Goal: Task Accomplishment & Management: Manage account settings

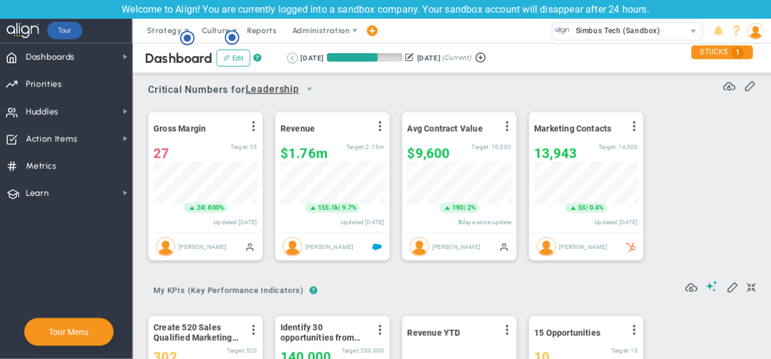
click at [289, 56] on button at bounding box center [292, 58] width 11 height 11
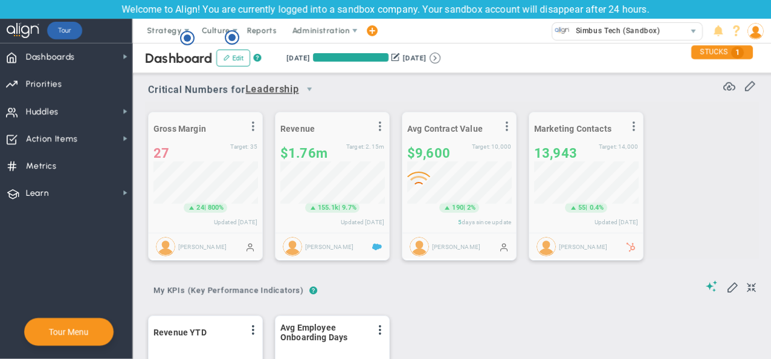
scroll to position [604450, 604388]
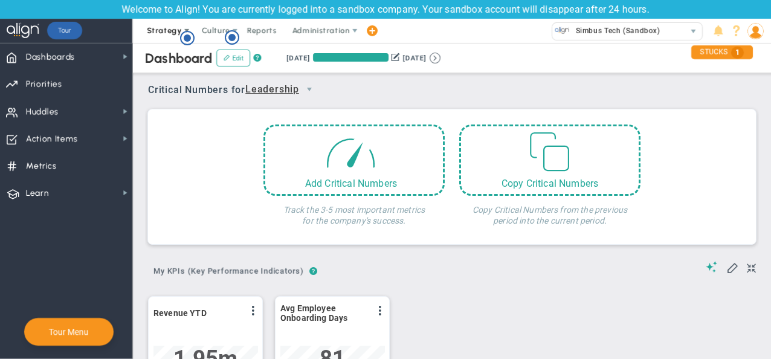
click at [187, 25] on span "Strategy" at bounding box center [165, 31] width 55 height 24
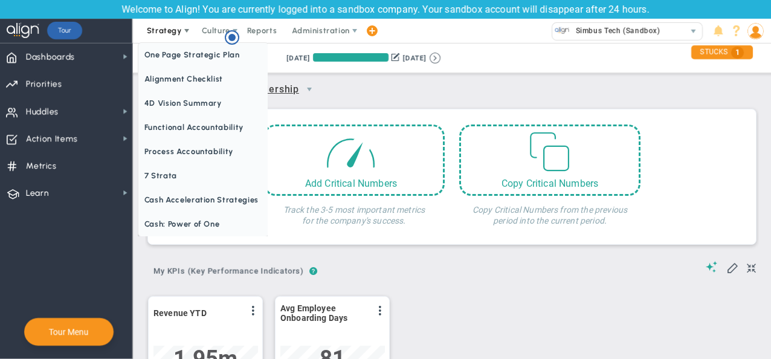
scroll to position [0, 0]
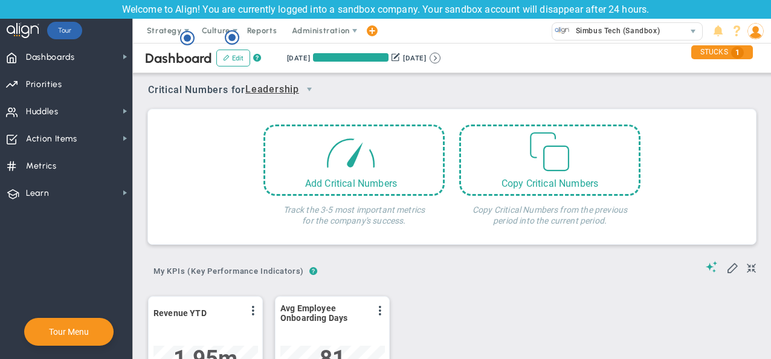
click at [231, 31] on circle "Hotspot (open by clicking or pressing space/enter)" at bounding box center [231, 37] width 13 height 13
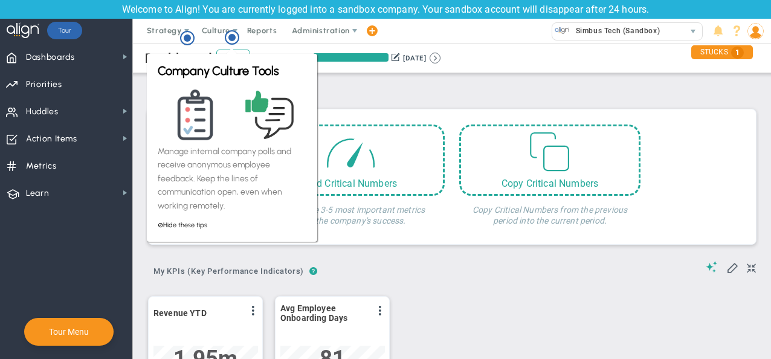
click at [468, 87] on div "Critical Numbers for Leadership 115623 Critical Numbers for Leadership Critical…" at bounding box center [452, 85] width 608 height 31
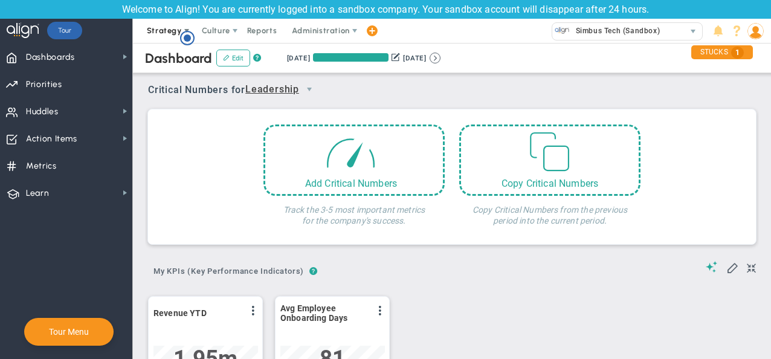
click at [182, 29] on span at bounding box center [187, 31] width 10 height 10
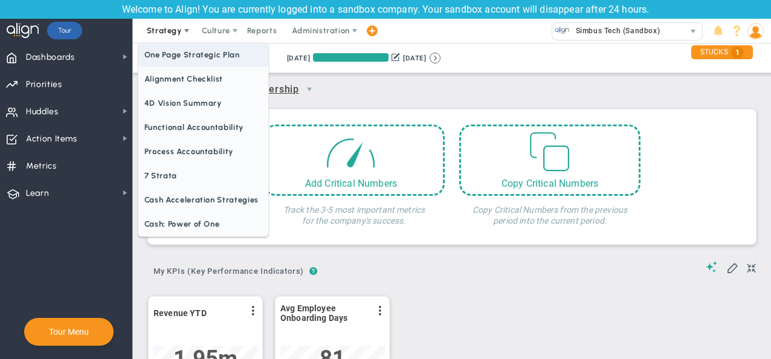
click at [185, 52] on span "One Page Strategic Plan" at bounding box center [203, 55] width 130 height 24
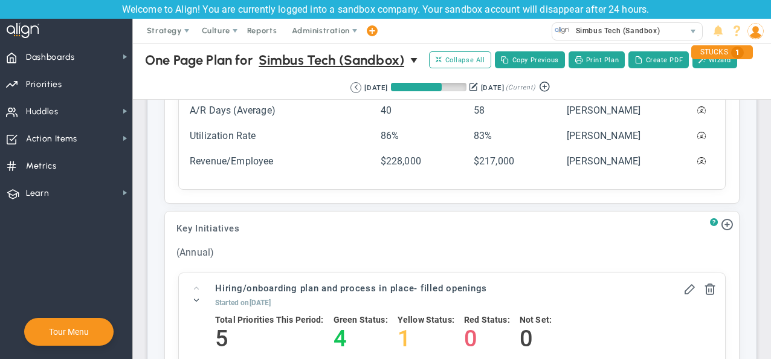
scroll to position [1344, 0]
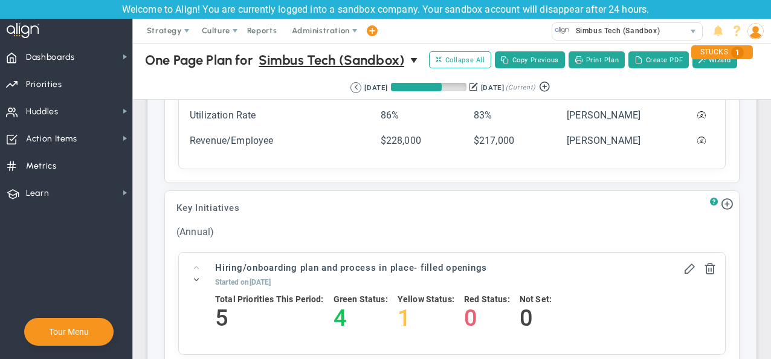
click at [751, 28] on img at bounding box center [756, 31] width 16 height 16
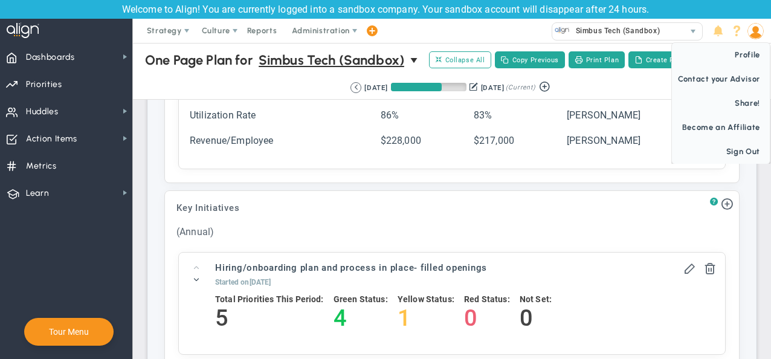
click at [763, 30] on img at bounding box center [756, 31] width 16 height 16
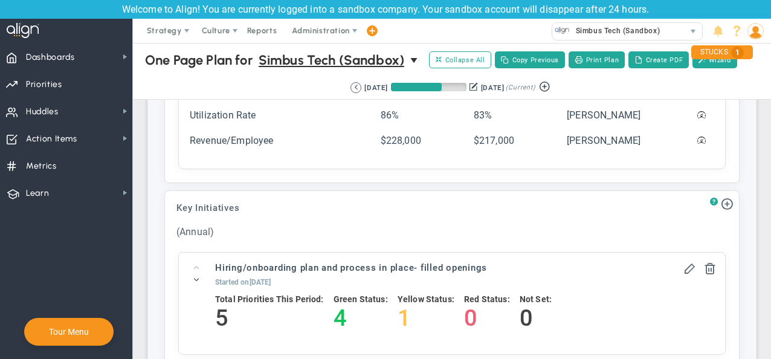
click at [763, 30] on img at bounding box center [756, 31] width 16 height 16
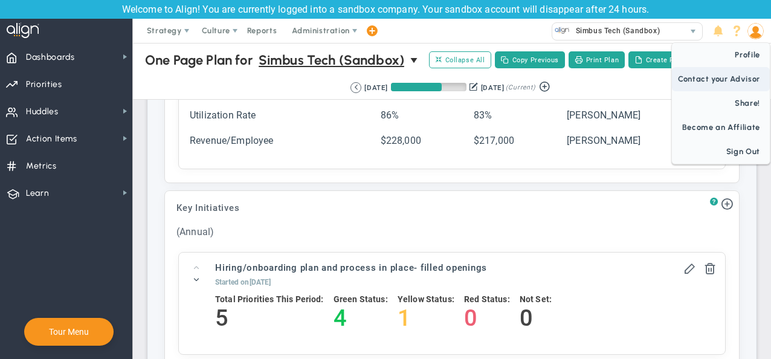
click at [733, 67] on span "Contact your Advisor" at bounding box center [721, 79] width 98 height 24
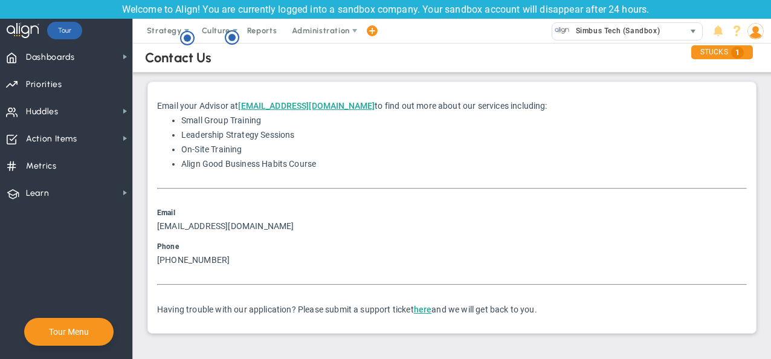
click at [624, 28] on span "Simbus Tech (Sandbox)" at bounding box center [615, 31] width 90 height 16
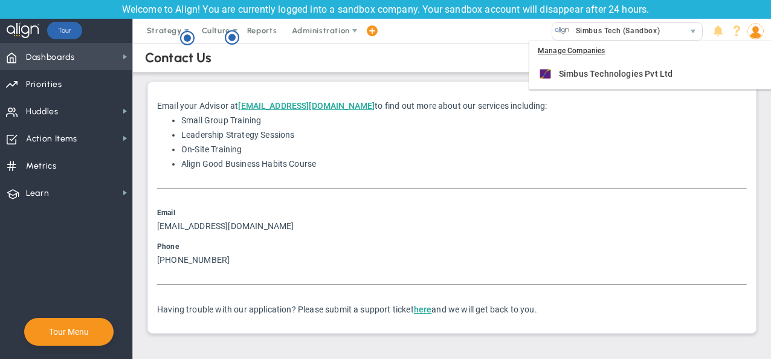
click at [37, 65] on span "Dashboards" at bounding box center [50, 57] width 49 height 25
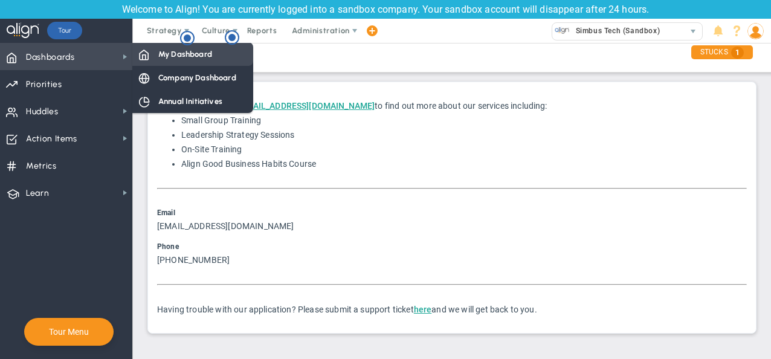
click at [160, 53] on span "My Dashboard" at bounding box center [185, 53] width 54 height 11
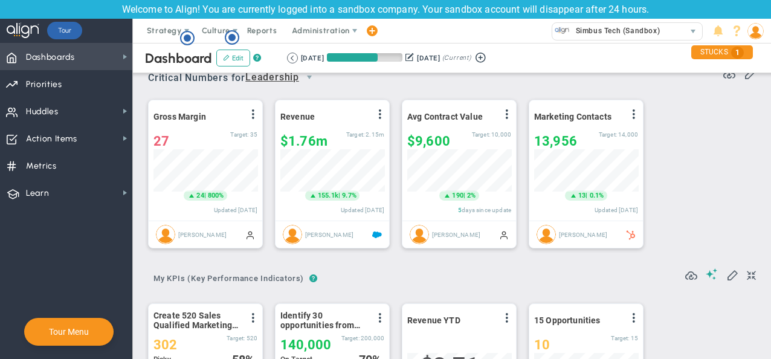
scroll to position [11, 0]
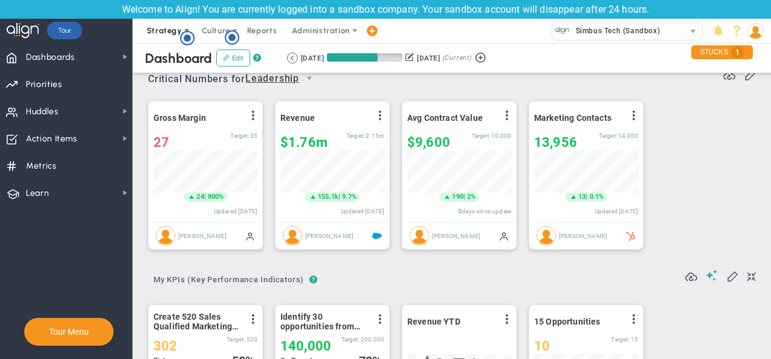
click at [172, 32] on span "Strategy" at bounding box center [164, 30] width 35 height 9
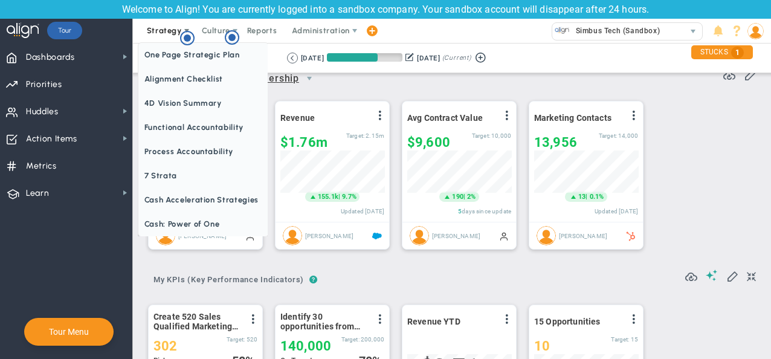
click at [172, 32] on span "Strategy" at bounding box center [164, 30] width 35 height 9
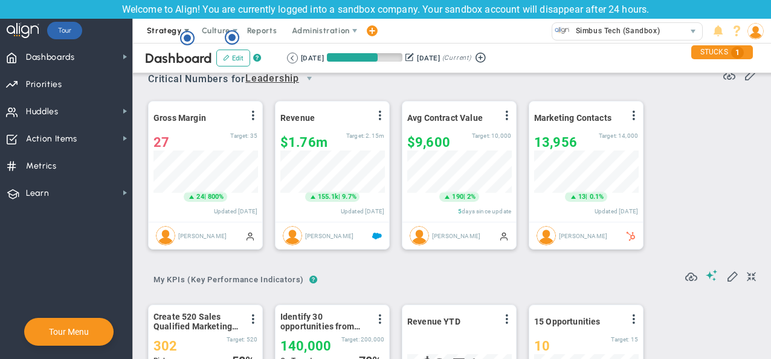
scroll to position [0, 0]
click at [172, 32] on span "Strategy" at bounding box center [164, 30] width 35 height 9
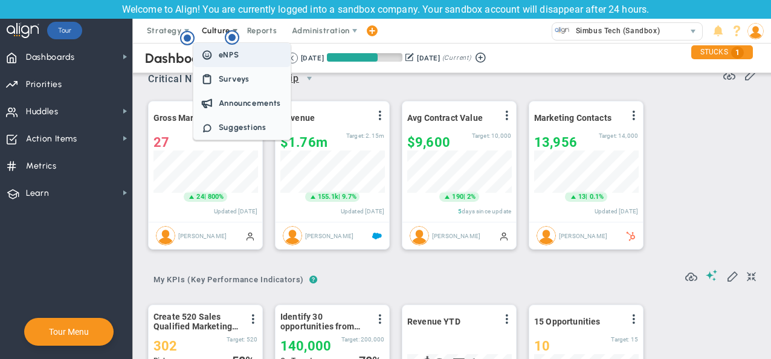
click at [222, 56] on span "eNPS" at bounding box center [229, 54] width 21 height 9
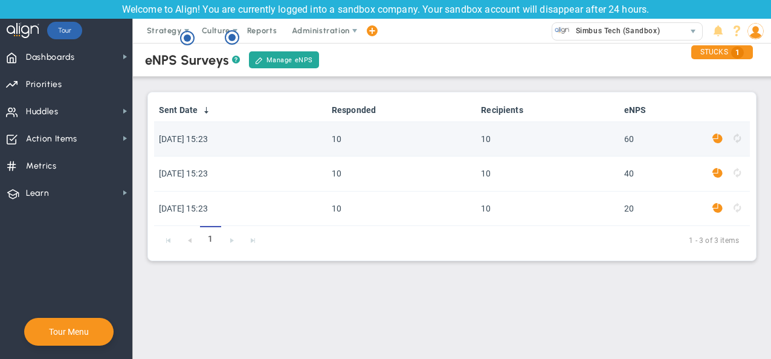
click at [268, 144] on td "[DATE] 15:23" at bounding box center [240, 139] width 173 height 34
click at [724, 138] on td at bounding box center [718, 139] width 21 height 34
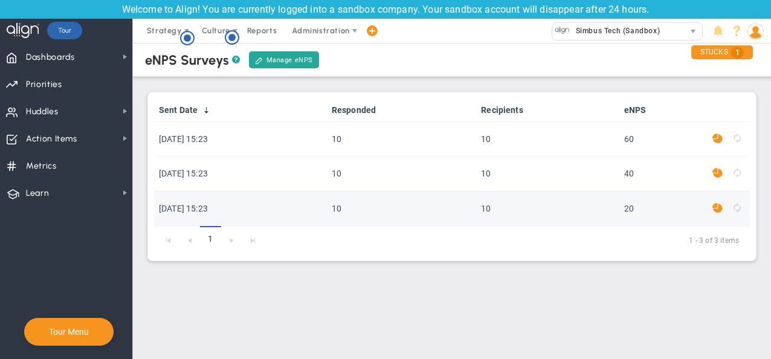
click at [199, 202] on td "[DATE] 15:23" at bounding box center [240, 209] width 173 height 34
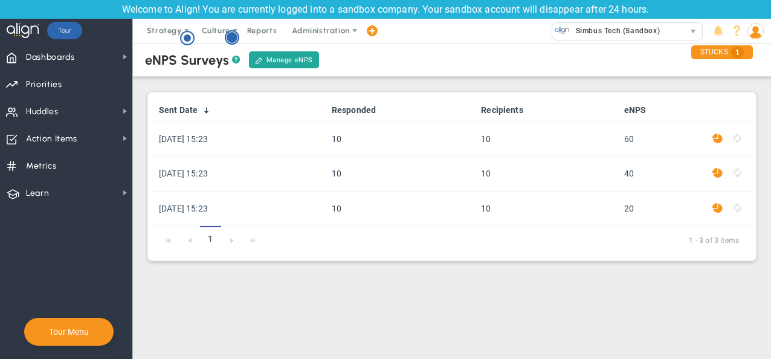
click at [227, 30] on icon "Hotspot (open by clicking or pressing space/enter)" at bounding box center [232, 37] width 15 height 15
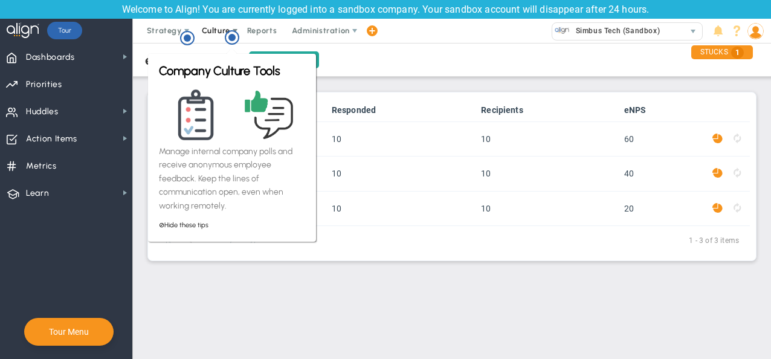
click at [230, 30] on span at bounding box center [235, 31] width 10 height 10
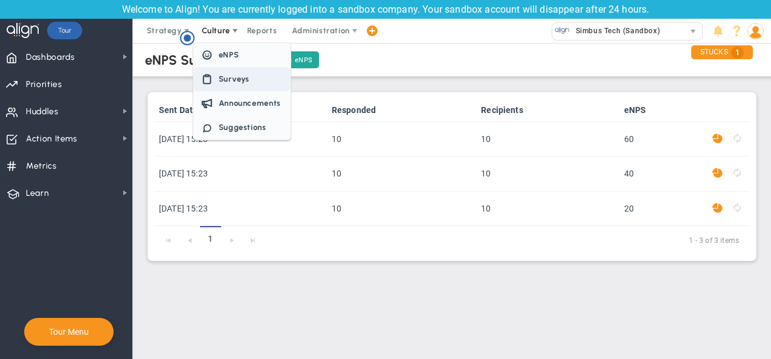
click at [230, 76] on span "Surveys" at bounding box center [234, 78] width 31 height 9
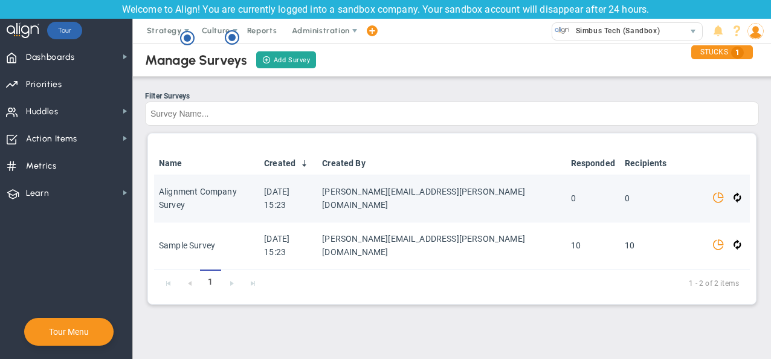
click at [237, 193] on span "Alignment Company Survey" at bounding box center [198, 198] width 78 height 23
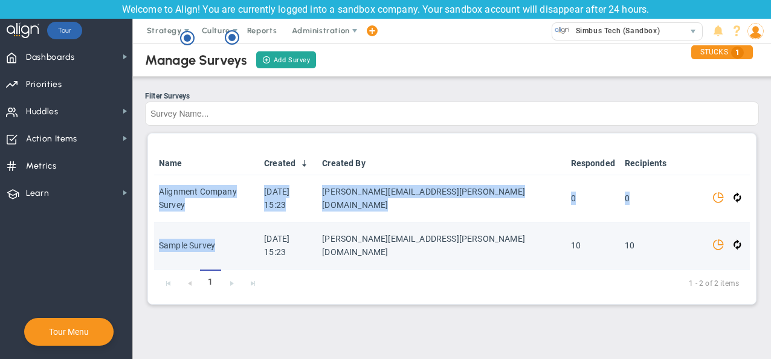
drag, startPoint x: 239, startPoint y: 193, endPoint x: 190, endPoint y: 230, distance: 61.8
click at [190, 230] on tbody "Alignment Company Survey [DATE] 15:23 [PERSON_NAME][EMAIL_ADDRESS][PERSON_NAME]…" at bounding box center [452, 222] width 596 height 94
click at [190, 241] on span "Sample Survey" at bounding box center [187, 246] width 56 height 10
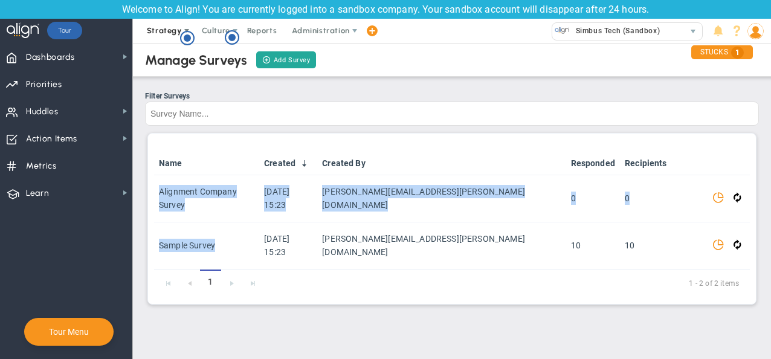
click at [166, 41] on span "Strategy" at bounding box center [165, 31] width 55 height 24
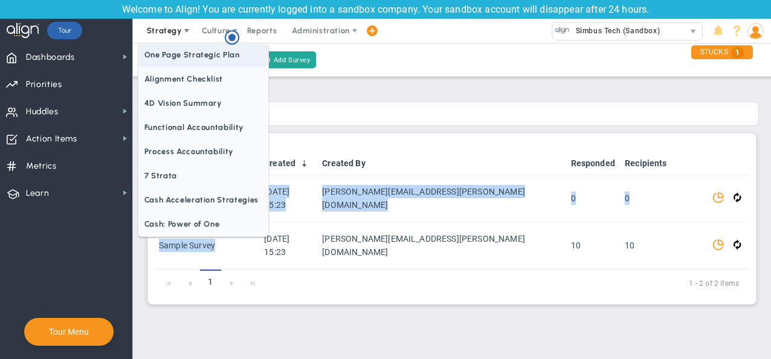
click at [158, 53] on span "One Page Strategic Plan" at bounding box center [203, 55] width 130 height 24
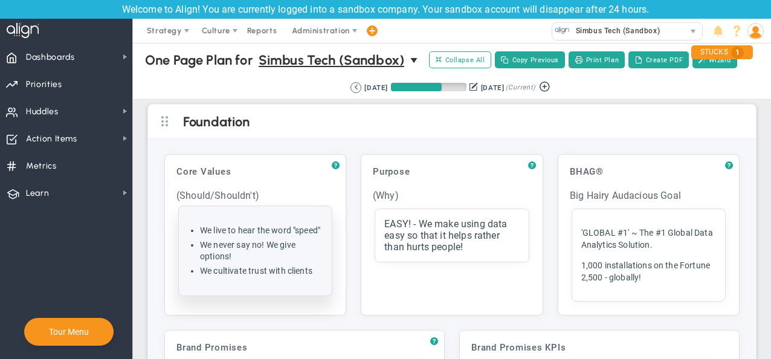
click at [276, 247] on ul "We live to hear the word "speed" We never say no! We give options! We cultivate…" at bounding box center [255, 251] width 135 height 52
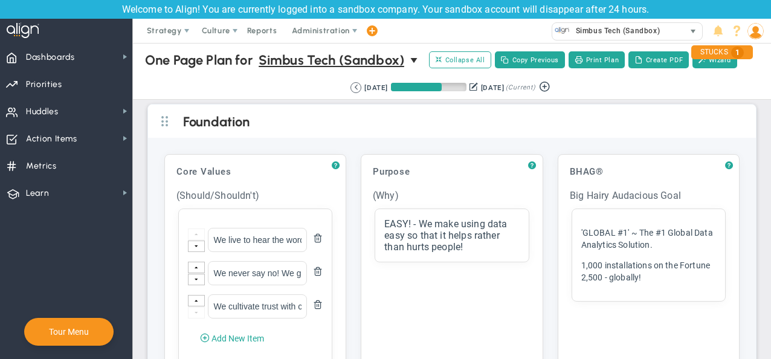
click at [650, 31] on span "Simbus Tech (Sandbox)" at bounding box center [615, 31] width 90 height 16
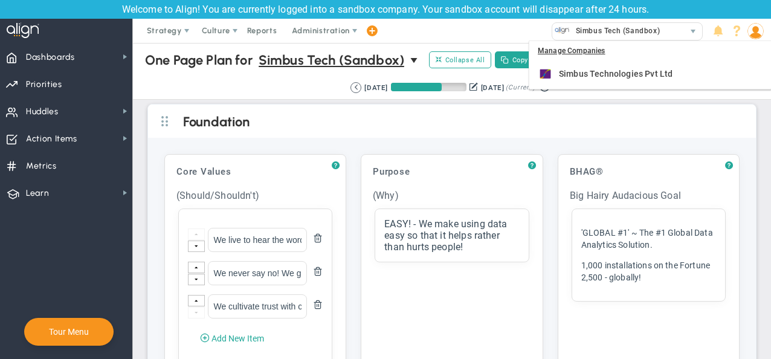
click at [497, 35] on div "Strategy One Page Strategic Plan Alignment Checklist 4D Vision Summary Function…" at bounding box center [385, 31] width 771 height 24
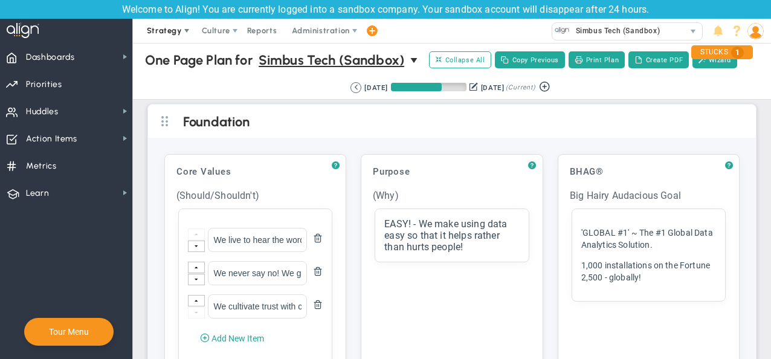
click at [185, 28] on span at bounding box center [187, 31] width 10 height 10
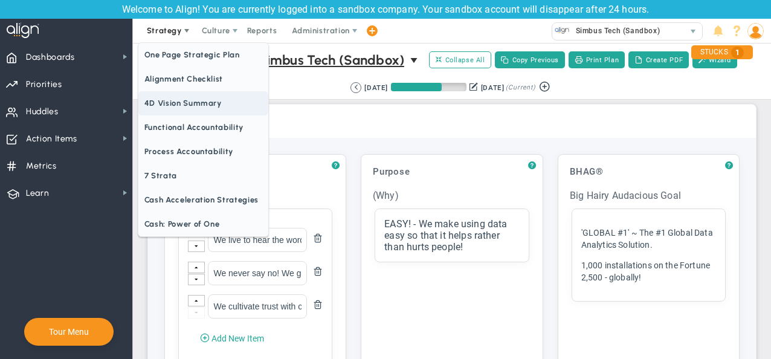
click at [191, 106] on span "4D Vision Summary" at bounding box center [203, 103] width 130 height 24
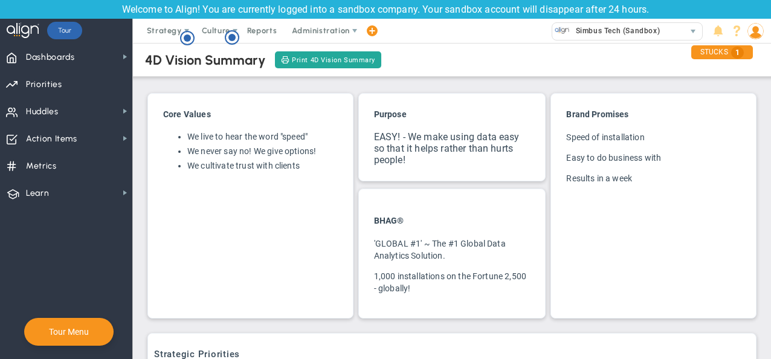
click at [238, 154] on li "We never say no! We give options!" at bounding box center [262, 151] width 151 height 11
drag, startPoint x: 238, startPoint y: 154, endPoint x: 259, endPoint y: 196, distance: 46.5
click at [259, 196] on div "Core Values We live to hear the word "speed" We never say no! We give options! …" at bounding box center [250, 205] width 206 height 225
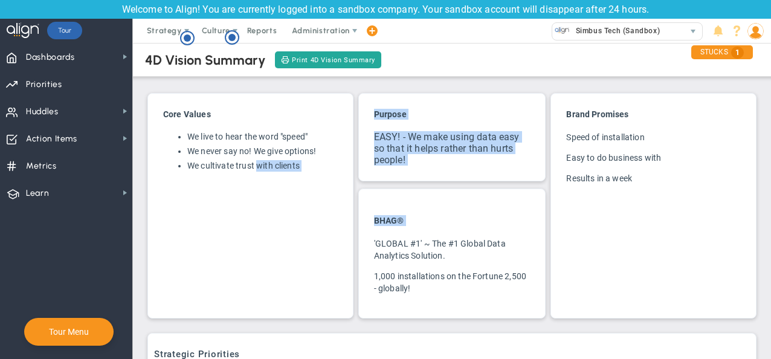
drag, startPoint x: 259, startPoint y: 196, endPoint x: 405, endPoint y: 187, distance: 146.5
click at [405, 187] on div "Core Values We live to hear the word "speed" We never say no! We give options! …" at bounding box center [452, 206] width 614 height 240
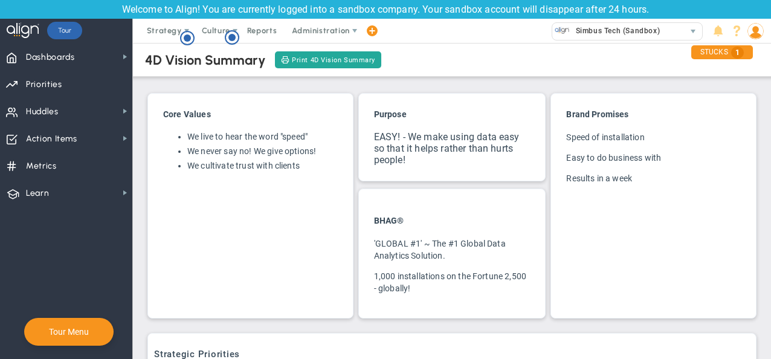
drag, startPoint x: 405, startPoint y: 187, endPoint x: 404, endPoint y: 252, distance: 64.7
click at [404, 252] on p "'GLOBAL #1' ~ The #1 Global Data Analytics Solution." at bounding box center [452, 250] width 157 height 24
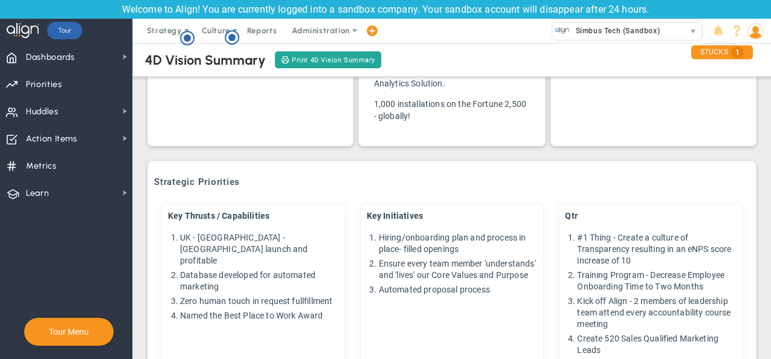
scroll to position [172, 0]
click at [253, 244] on li "UK - [GEOGRAPHIC_DATA] - [GEOGRAPHIC_DATA] launch and profitable" at bounding box center [259, 250] width 159 height 34
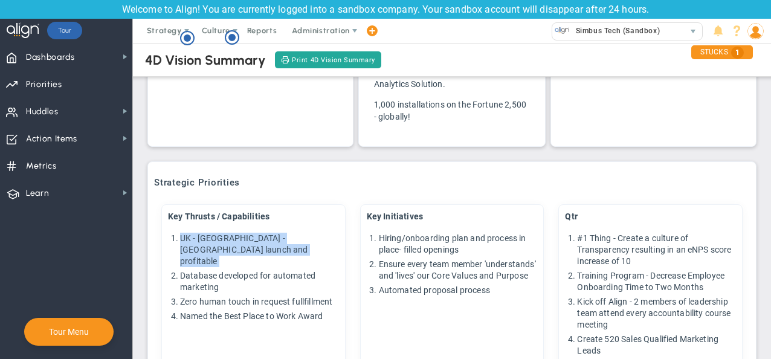
click at [253, 244] on li "UK - [GEOGRAPHIC_DATA] - [GEOGRAPHIC_DATA] launch and profitable" at bounding box center [259, 250] width 159 height 34
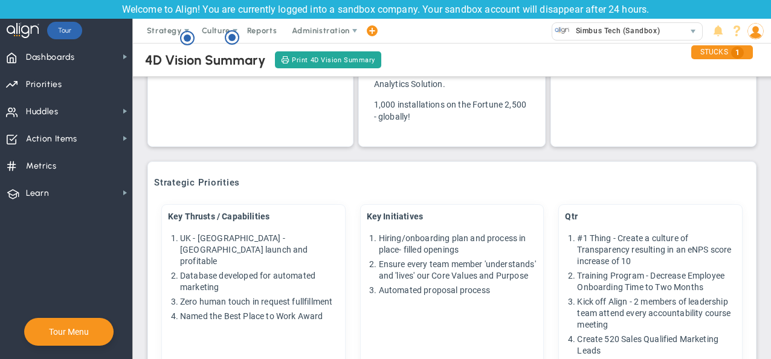
drag, startPoint x: 253, startPoint y: 244, endPoint x: 245, endPoint y: 267, distance: 24.3
click at [245, 270] on li "Database developed for automated marketing" at bounding box center [259, 281] width 159 height 23
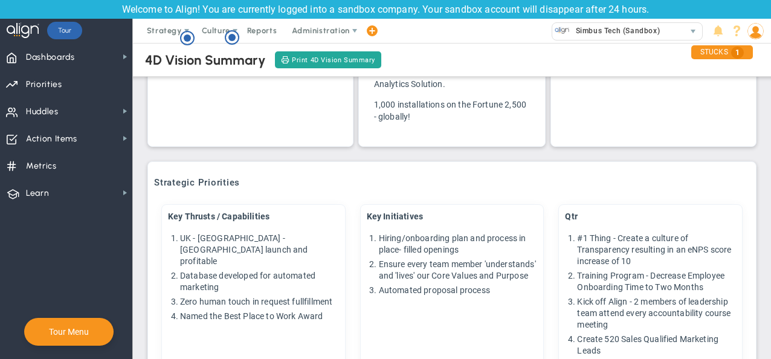
drag, startPoint x: 245, startPoint y: 267, endPoint x: 242, endPoint y: 300, distance: 32.8
click at [242, 311] on li "Named the Best Place to Work Award" at bounding box center [259, 316] width 159 height 11
drag, startPoint x: 242, startPoint y: 300, endPoint x: 244, endPoint y: 326, distance: 26.1
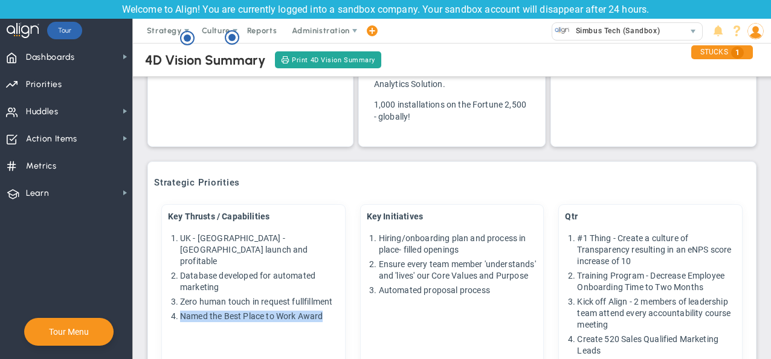
click at [244, 326] on div "Key Thrusts / Capabilities UK - [GEOGRAPHIC_DATA] - [GEOGRAPHIC_DATA] launch an…" at bounding box center [253, 288] width 184 height 169
click at [620, 233] on li "#1 Thing - Create a culture of Transparency resulting in an eNPS score increase…" at bounding box center [656, 250] width 159 height 34
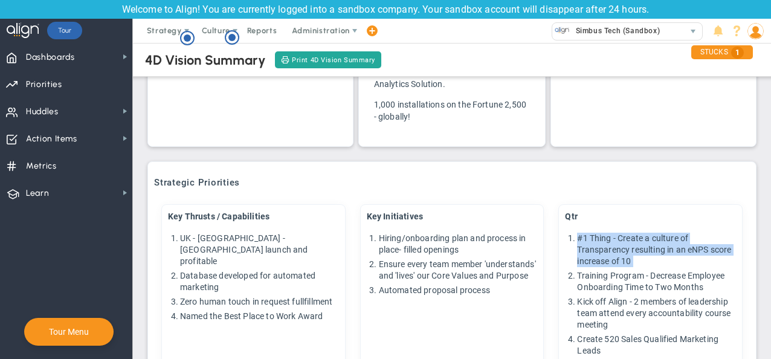
click at [620, 233] on li "#1 Thing - Create a culture of Transparency resulting in an eNPS score increase…" at bounding box center [656, 250] width 159 height 34
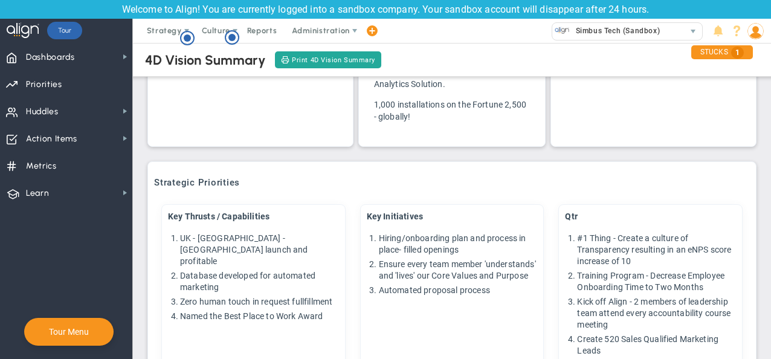
drag, startPoint x: 620, startPoint y: 232, endPoint x: 632, endPoint y: 313, distance: 81.3
click at [632, 313] on li "Kick off Align - 2 members of leadership team attend every accountability cours…" at bounding box center [656, 313] width 159 height 34
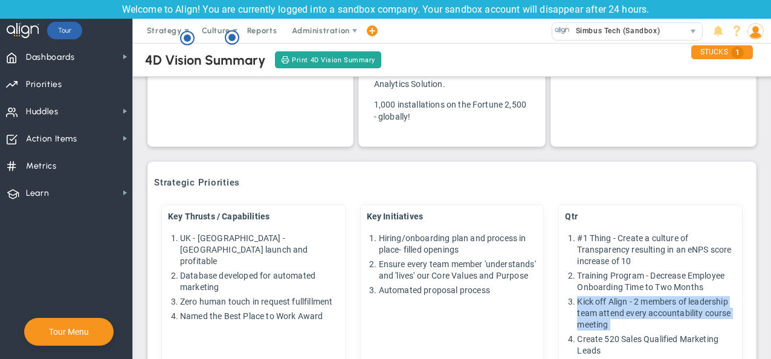
click at [632, 313] on li "Kick off Align - 2 members of leadership team attend every accountability cours…" at bounding box center [656, 313] width 159 height 34
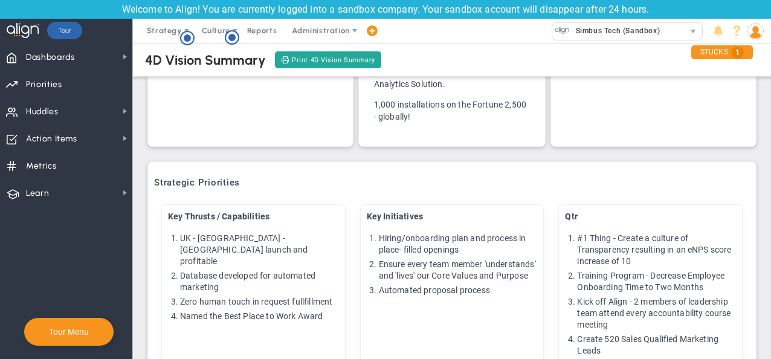
drag, startPoint x: 632, startPoint y: 313, endPoint x: 638, endPoint y: 336, distance: 24.5
click at [638, 336] on li "Create 520 Sales Qualified Marketing Leads" at bounding box center [656, 345] width 159 height 23
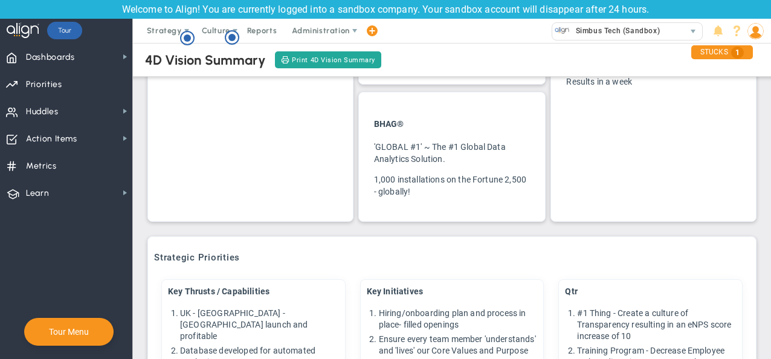
scroll to position [0, 0]
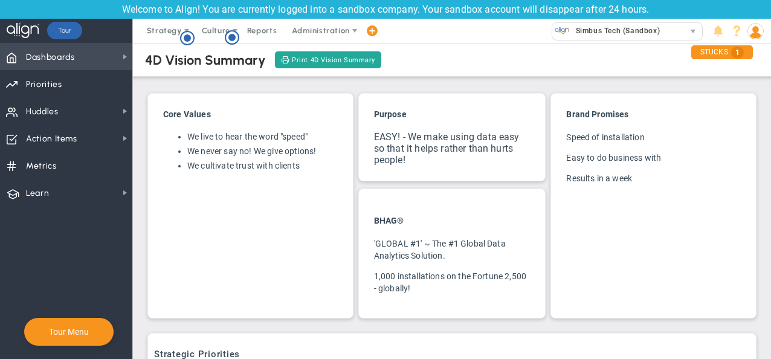
click at [49, 58] on span "Dashboards" at bounding box center [50, 57] width 49 height 25
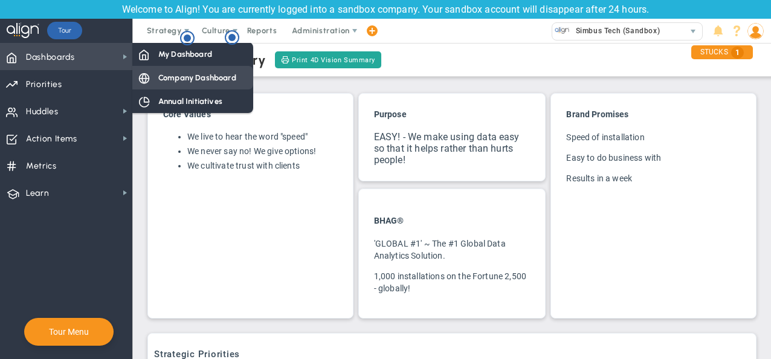
click at [210, 81] on span "Company Dashboard" at bounding box center [197, 77] width 78 height 11
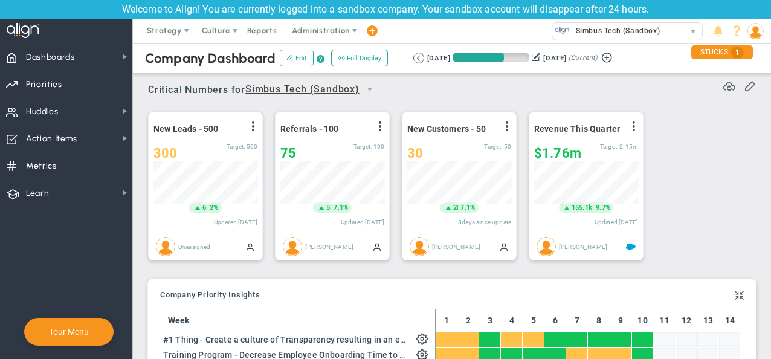
scroll to position [42, 104]
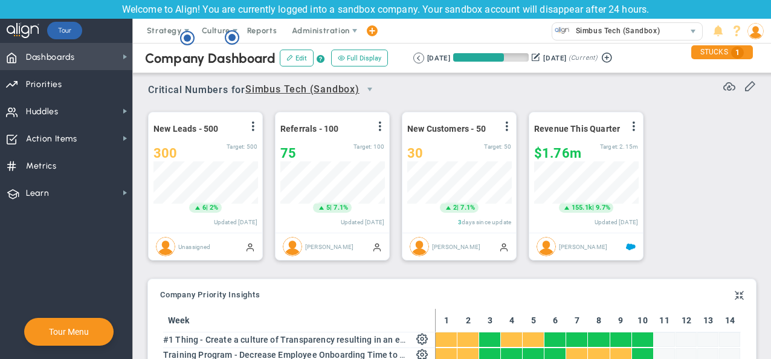
click at [82, 63] on span "Dashboards Dashboards" at bounding box center [66, 56] width 132 height 27
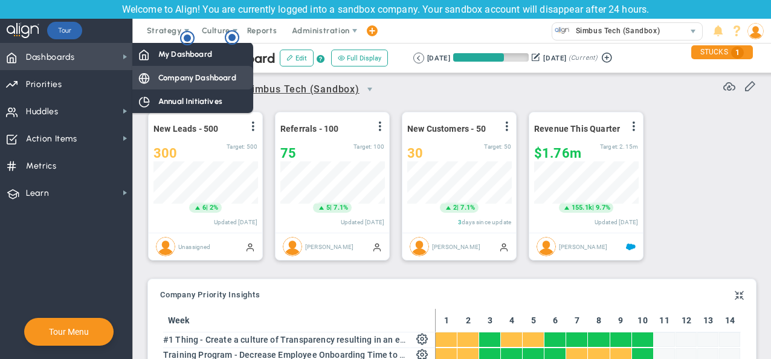
click at [175, 77] on span "Company Dashboard" at bounding box center [197, 77] width 78 height 11
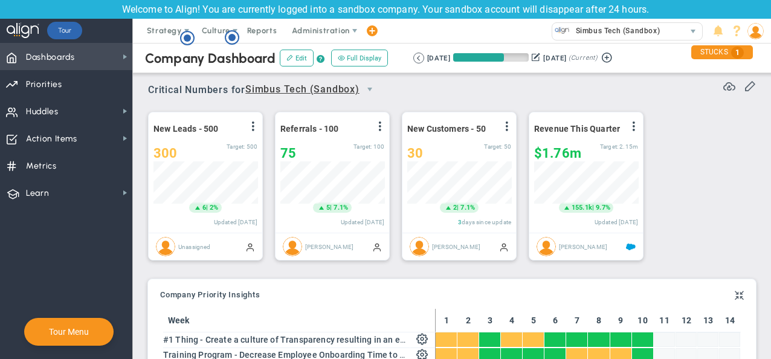
click at [74, 54] on span "Dashboards" at bounding box center [50, 57] width 49 height 25
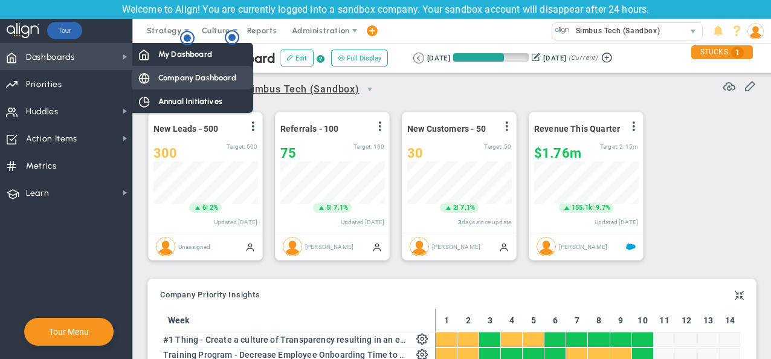
click at [149, 81] on span at bounding box center [143, 77] width 11 height 11
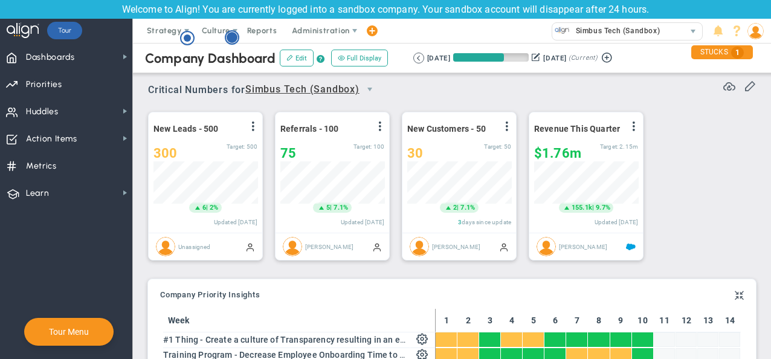
click at [236, 36] on g "Hotspot (open by clicking or pressing space/enter)" at bounding box center [231, 37] width 13 height 13
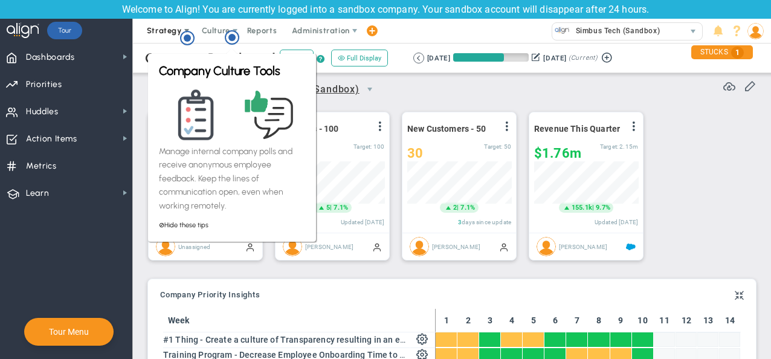
click at [172, 31] on span "Strategy" at bounding box center [164, 30] width 35 height 9
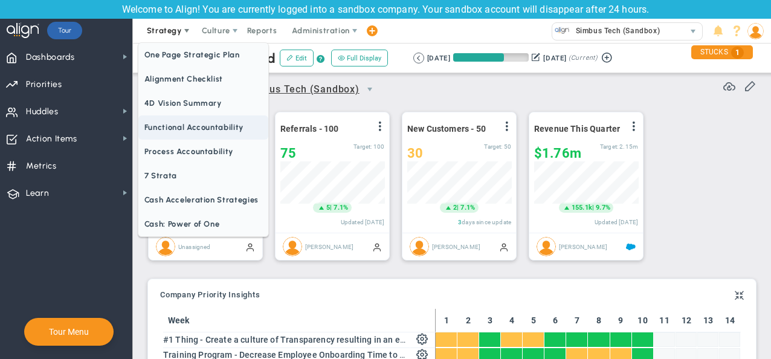
click at [206, 131] on span "Functional Accountability" at bounding box center [203, 127] width 130 height 24
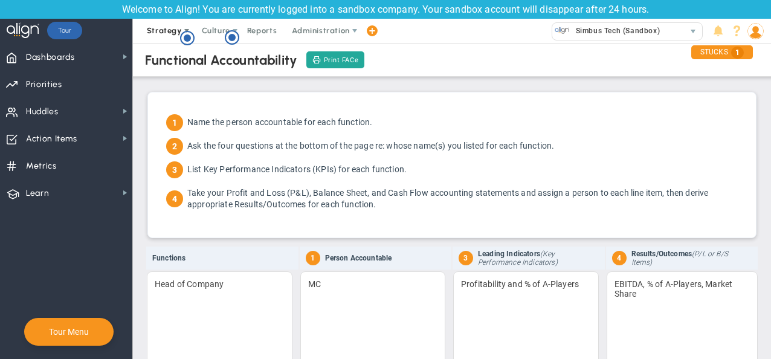
click at [164, 33] on span "Strategy" at bounding box center [164, 30] width 35 height 9
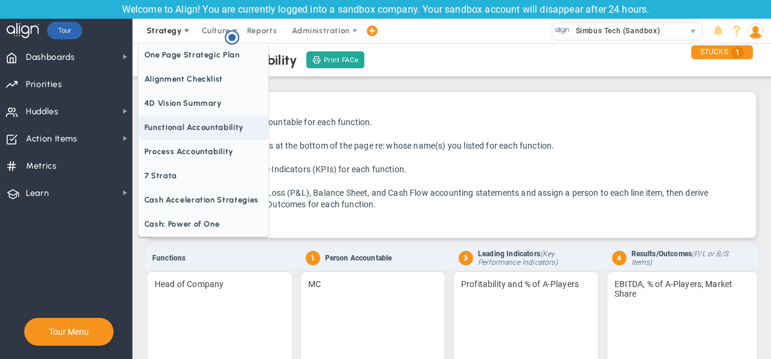
click at [222, 135] on span "Functional Accountability" at bounding box center [203, 127] width 130 height 24
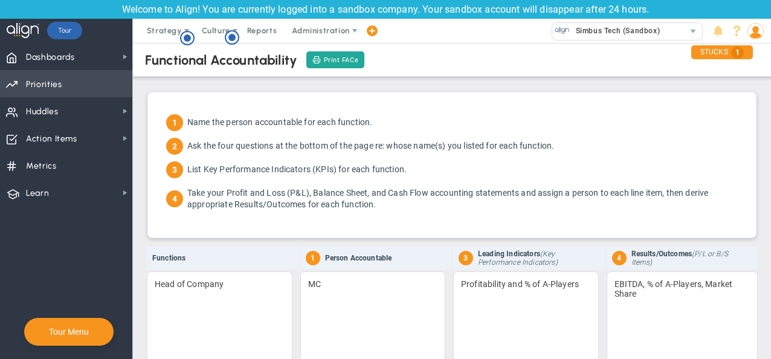
click at [42, 86] on span "Priorities" at bounding box center [44, 84] width 36 height 25
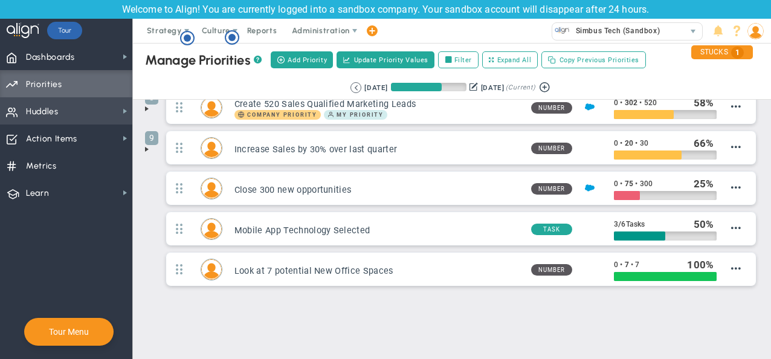
click at [15, 115] on span at bounding box center [11, 111] width 11 height 23
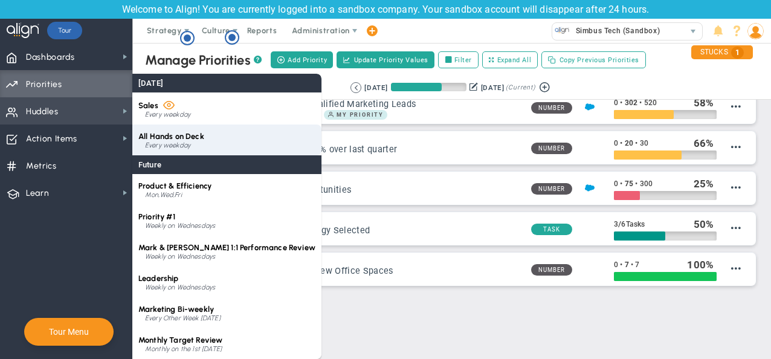
click at [178, 140] on span "All Hands on Deck" at bounding box center [171, 136] width 66 height 9
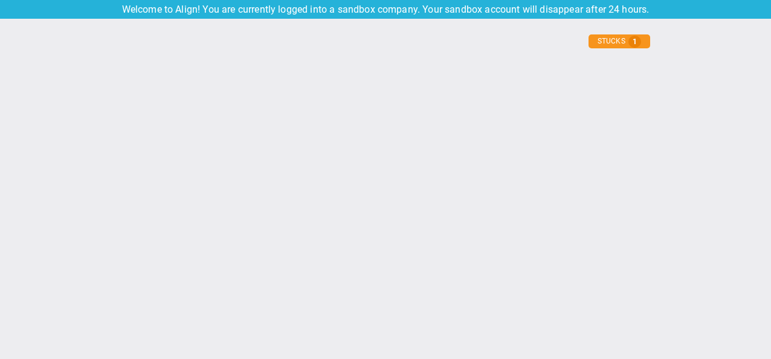
type input "[DATE]"
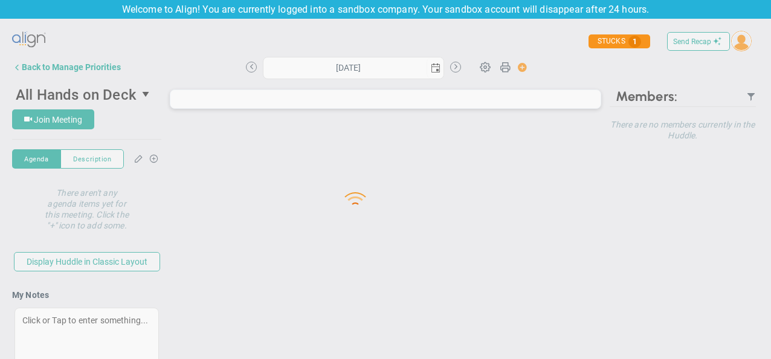
type input "[DATE]"
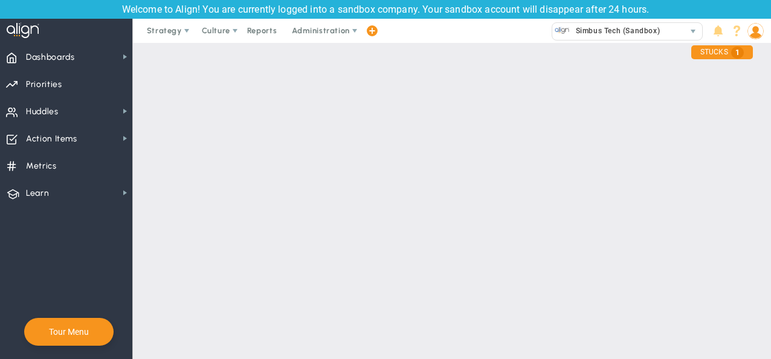
checkbox input "false"
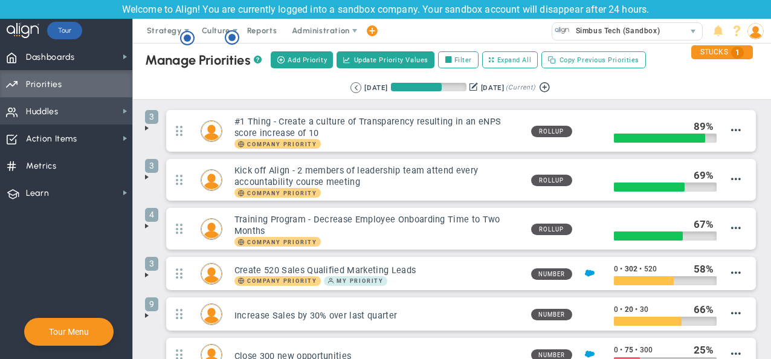
click at [76, 118] on span "Huddles Huddles" at bounding box center [66, 110] width 132 height 27
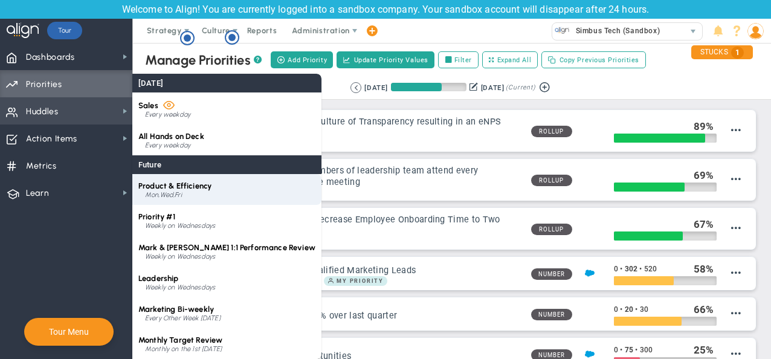
click at [170, 183] on span "Product & Efficiency" at bounding box center [174, 185] width 73 height 9
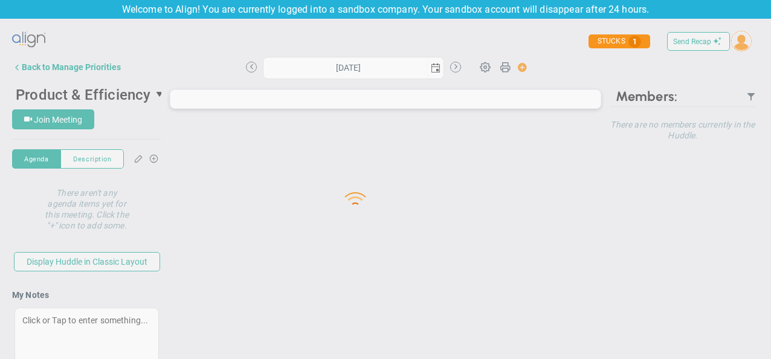
drag, startPoint x: 170, startPoint y: 183, endPoint x: 153, endPoint y: 202, distance: 26.1
click at [153, 202] on div "Dashboards Dashboards My Dashboard Company Dashboard Annual Initiatives" at bounding box center [385, 189] width 771 height 340
type input "[DATE]"
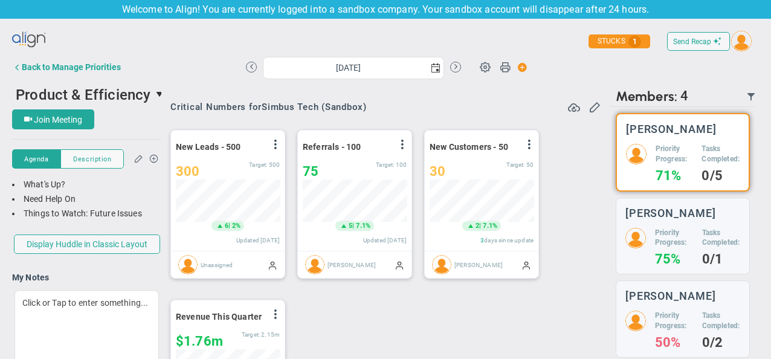
scroll to position [60, 0]
